Goal: Complete application form

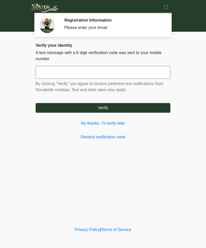
click at [86, 76] on input "text" at bounding box center [103, 72] width 135 height 13
type input "******"
click at [136, 111] on button "Verify" at bounding box center [103, 108] width 135 height 10
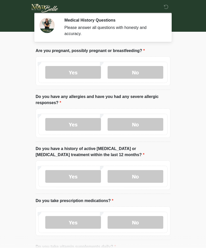
click at [142, 72] on label "No" at bounding box center [135, 72] width 56 height 13
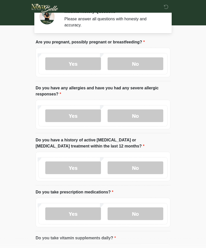
scroll to position [9, 0]
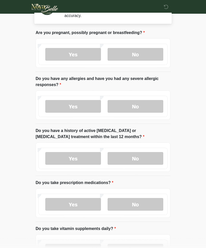
click at [148, 106] on label "No" at bounding box center [135, 106] width 56 height 13
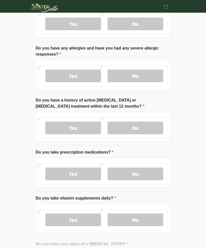
scroll to position [49, 0]
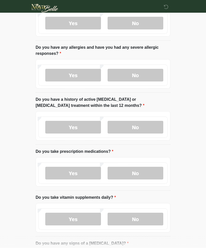
click at [147, 129] on label "No" at bounding box center [135, 127] width 56 height 13
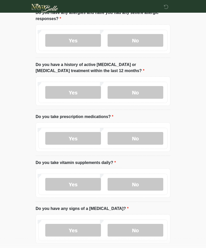
scroll to position [84, 0]
click at [144, 138] on label "No" at bounding box center [135, 138] width 56 height 13
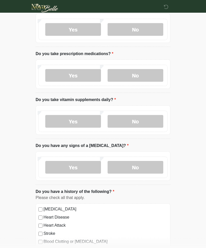
scroll to position [149, 0]
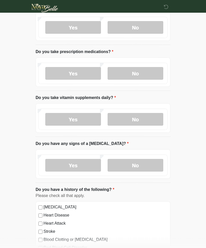
click at [153, 119] on label "No" at bounding box center [135, 119] width 56 height 13
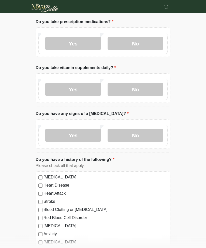
click at [148, 136] on label "No" at bounding box center [135, 135] width 56 height 13
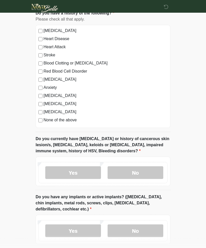
scroll to position [330, 0]
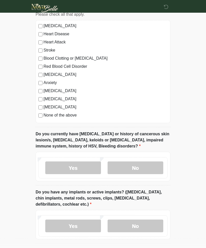
click at [151, 171] on label "No" at bounding box center [135, 168] width 56 height 13
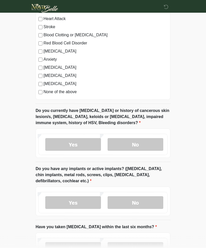
scroll to position [368, 0]
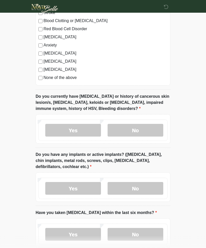
click at [153, 186] on label "No" at bounding box center [135, 188] width 56 height 13
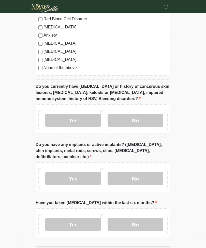
scroll to position [396, 0]
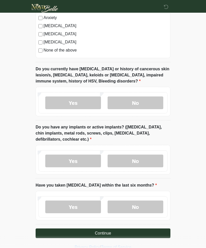
click at [139, 207] on label "No" at bounding box center [135, 207] width 56 height 13
click at [150, 229] on button "Continue" at bounding box center [103, 234] width 135 height 10
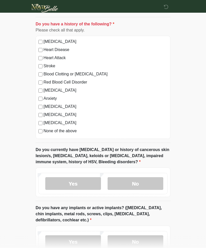
click at [74, 128] on label "None of the above" at bounding box center [105, 131] width 124 height 6
click at [72, 131] on label "None of the above" at bounding box center [105, 131] width 124 height 6
click at [68, 133] on label "None of the above" at bounding box center [105, 131] width 124 height 6
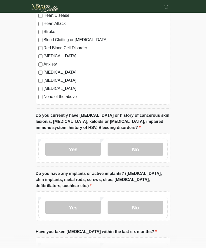
scroll to position [396, 0]
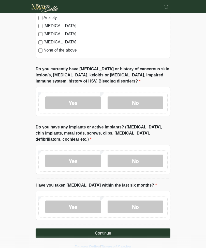
click at [119, 233] on button "Continue" at bounding box center [103, 234] width 135 height 10
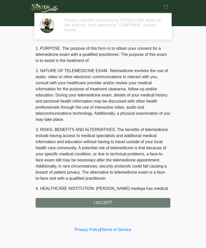
scroll to position [0, 0]
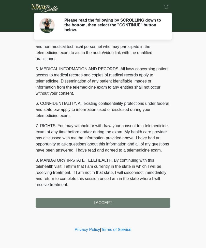
click at [117, 203] on button "I ACCEPT" at bounding box center [103, 203] width 135 height 10
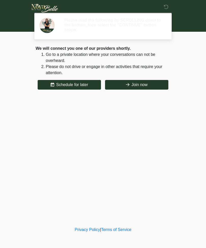
click at [133, 203] on div "‎ ‎ Please read the following by SCROLLING down to the bottom, then select the …" at bounding box center [103, 113] width 152 height 216
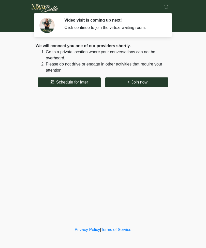
click at [142, 83] on button "Join now" at bounding box center [136, 83] width 63 height 10
